Goal: Task Accomplishment & Management: Manage account settings

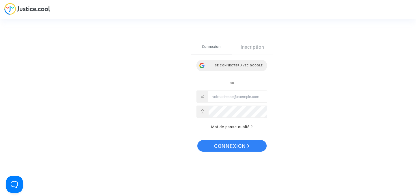
click at [243, 69] on div "Se connecter avec Google" at bounding box center [232, 66] width 71 height 12
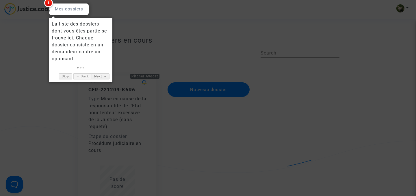
click at [68, 10] on div at bounding box center [69, 9] width 40 height 12
click at [66, 75] on link "Skip" at bounding box center [65, 76] width 13 height 6
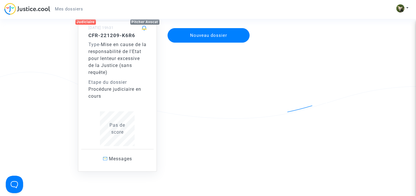
scroll to position [43, 0]
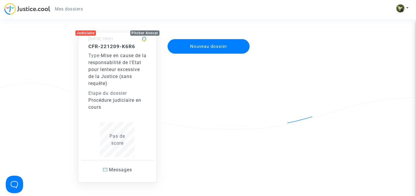
click at [117, 47] on h5 "CFR-221209-K6R6" at bounding box center [117, 46] width 58 height 6
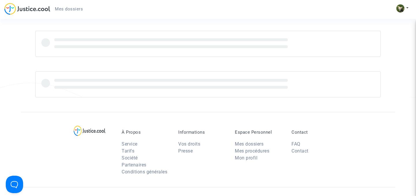
scroll to position [43, 0]
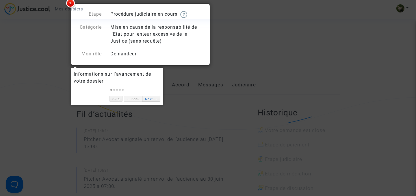
click at [152, 100] on link "Next →" at bounding box center [151, 98] width 18 height 6
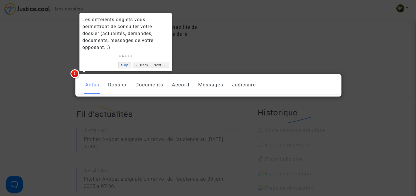
click at [128, 66] on link "Skip" at bounding box center [124, 65] width 13 height 6
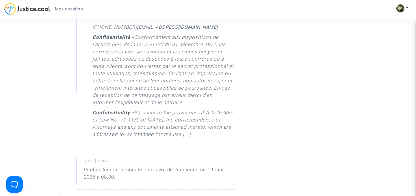
scroll to position [0, 0]
